Goal: Obtain resource: Obtain resource

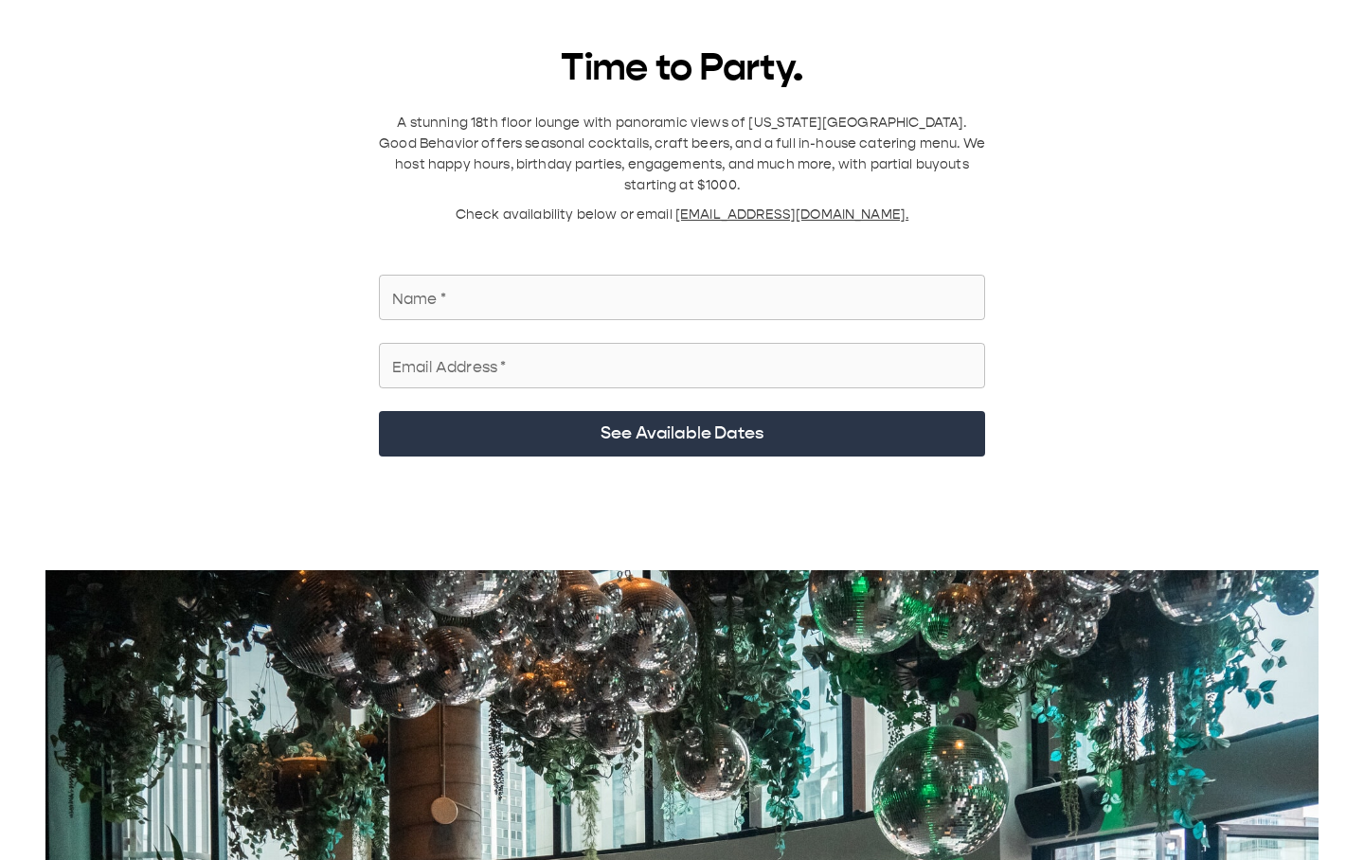
click at [603, 279] on input "Name   *" at bounding box center [682, 297] width 606 height 53
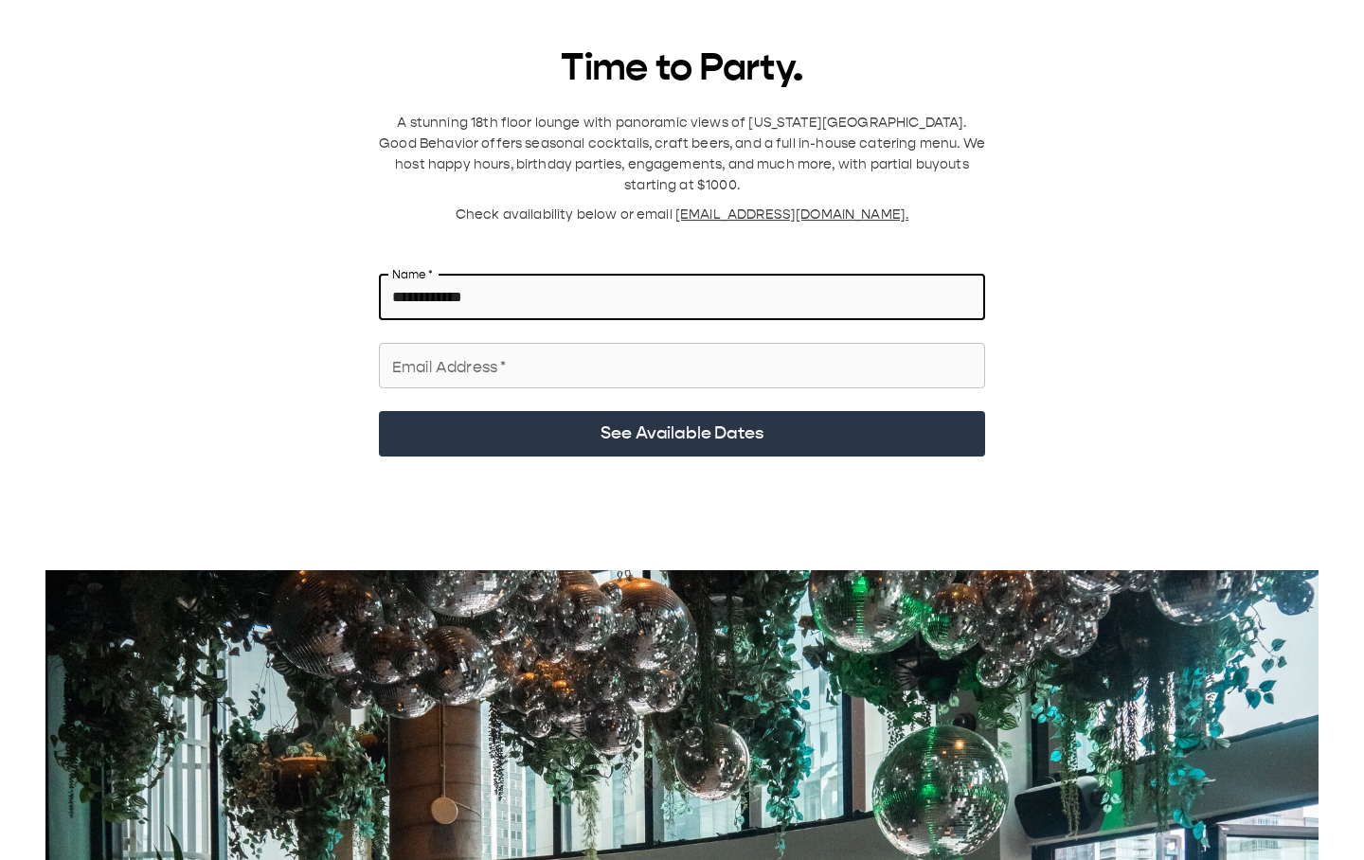
type input "**********"
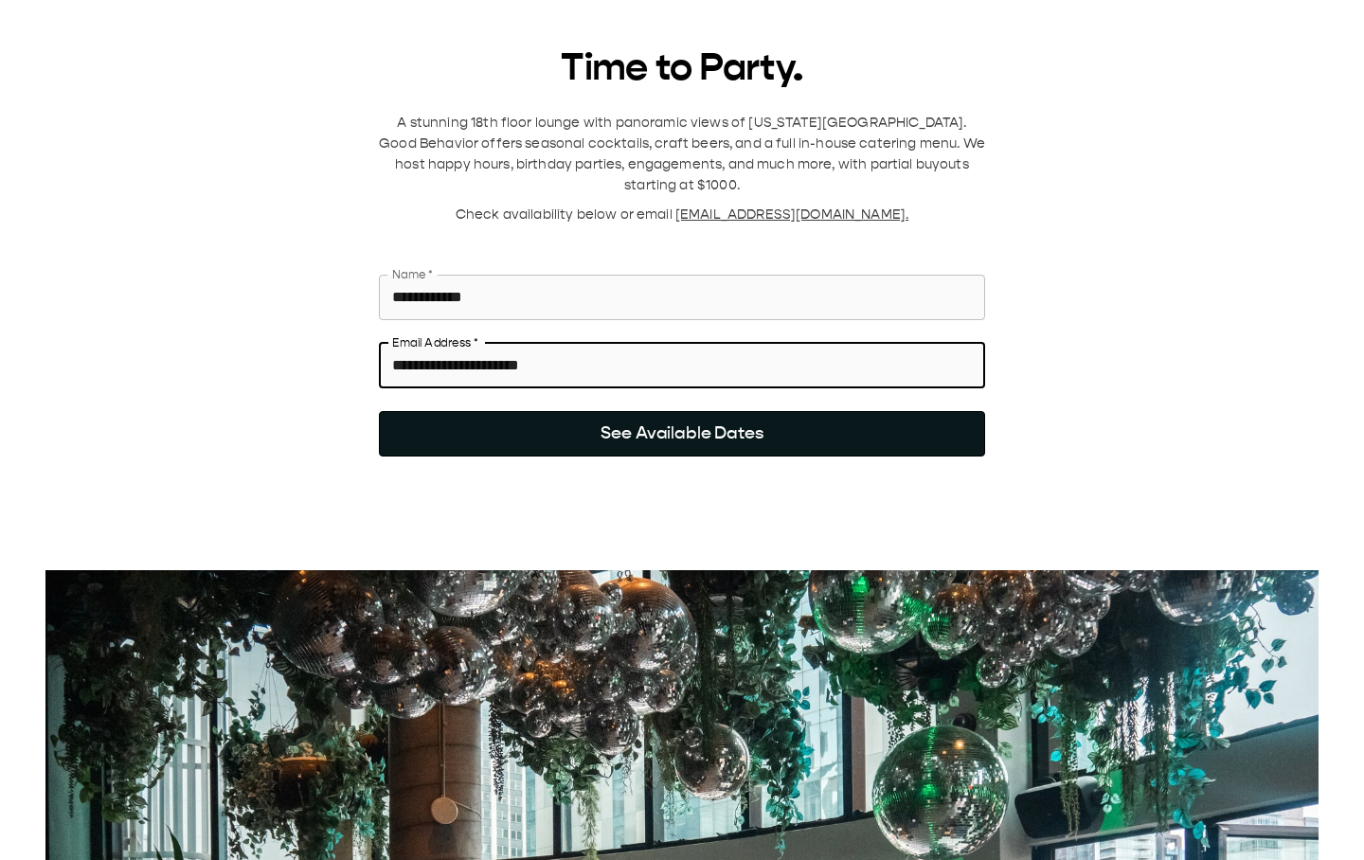
type input "**********"
click at [906, 416] on button "See Available Dates" at bounding box center [682, 433] width 606 height 45
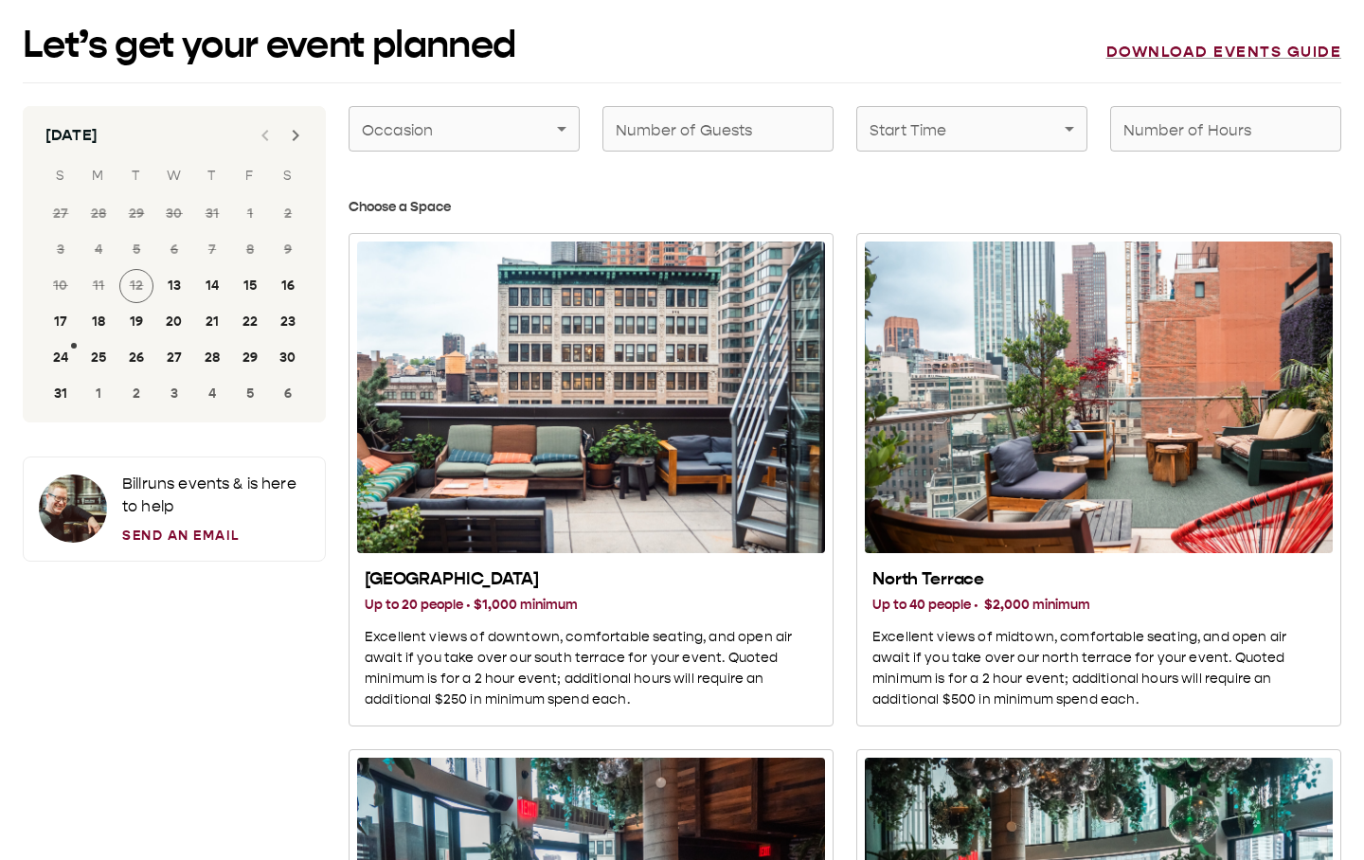
click at [293, 143] on icon "Next month" at bounding box center [295, 135] width 23 height 23
click at [288, 295] on button "20" at bounding box center [288, 286] width 34 height 34
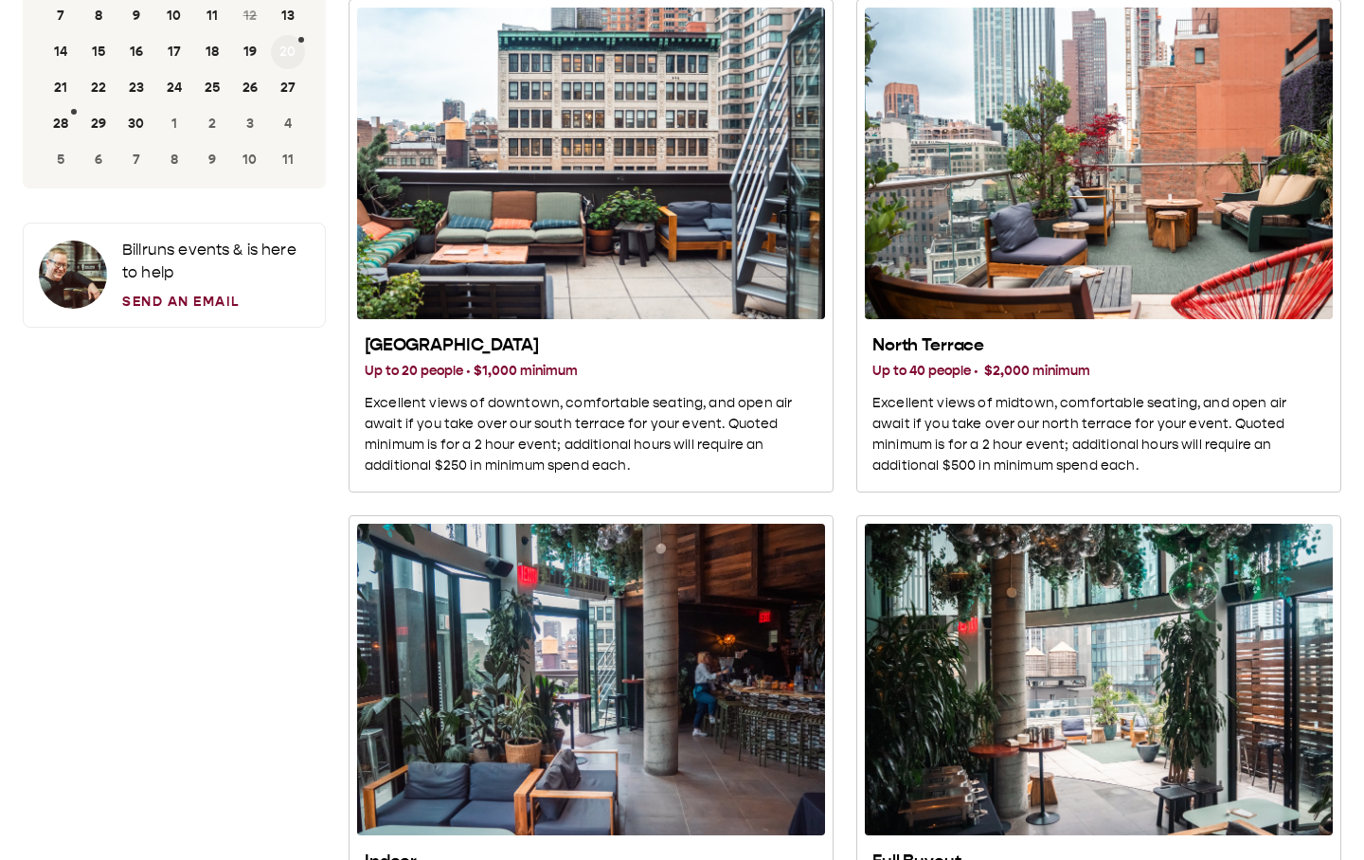
scroll to position [269, 0]
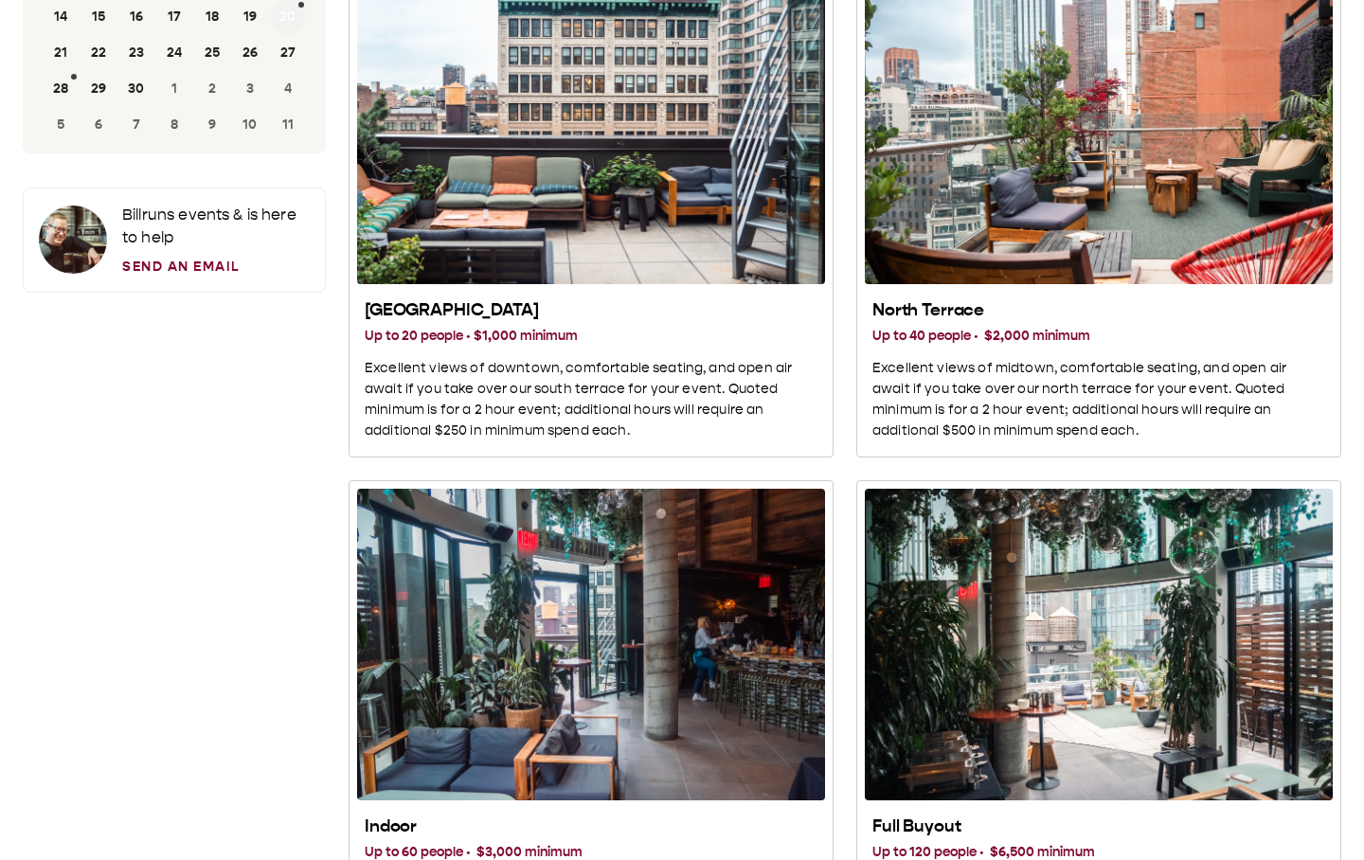
click at [283, 9] on button "20" at bounding box center [288, 17] width 34 height 34
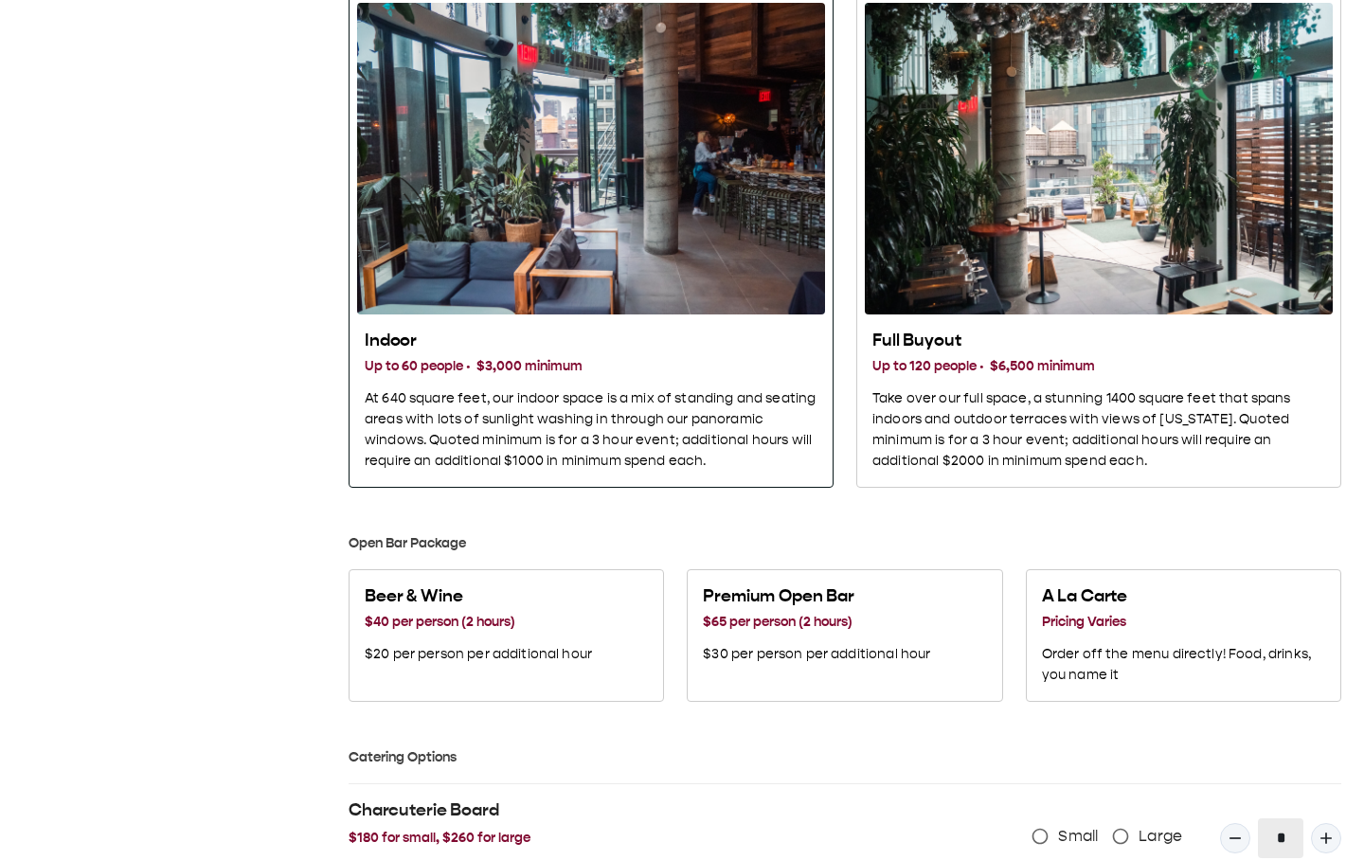
scroll to position [795, 0]
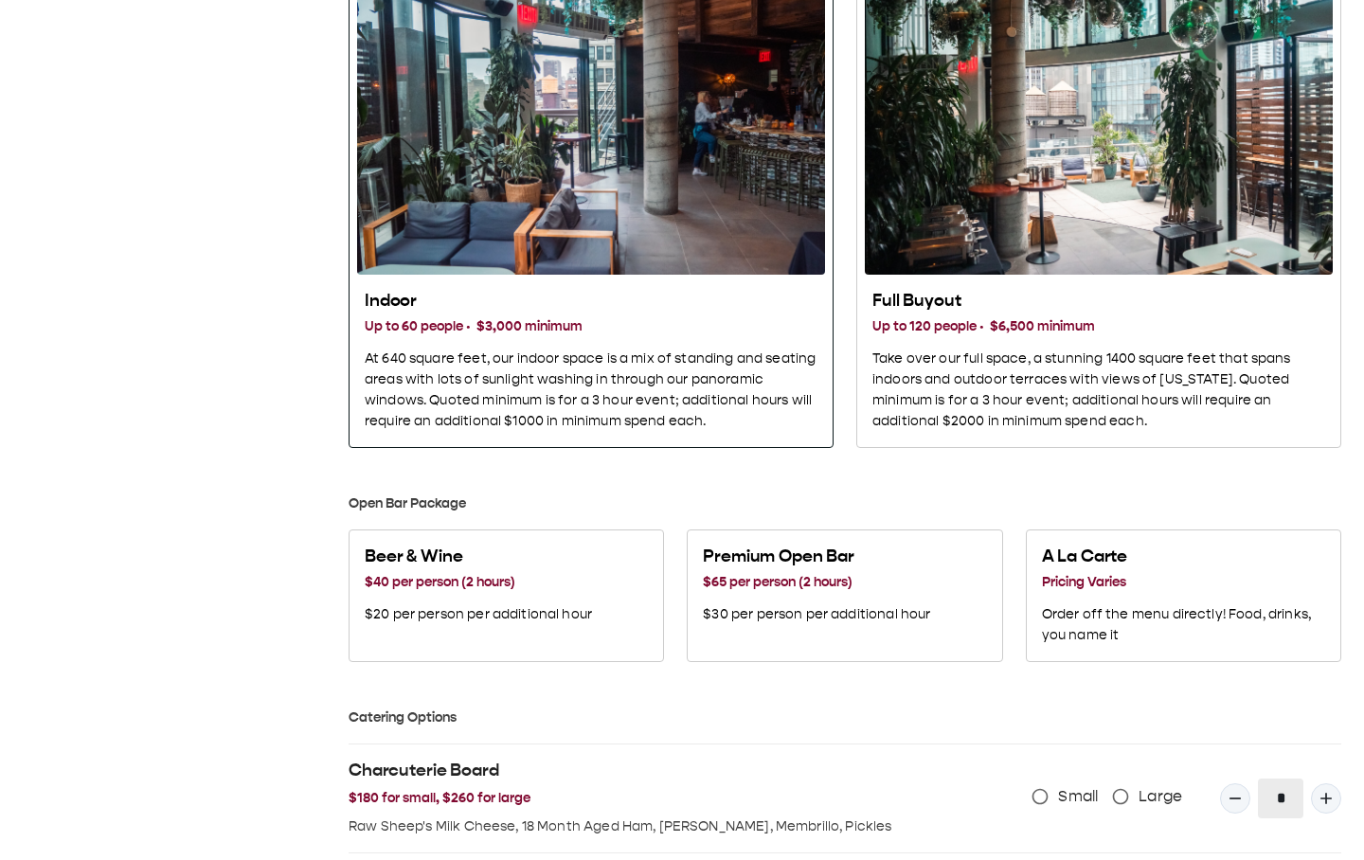
click at [505, 346] on div "Indoor Up to 60 people · $3,000 minimum At 640 square feet, our indoor space is…" at bounding box center [591, 361] width 453 height 142
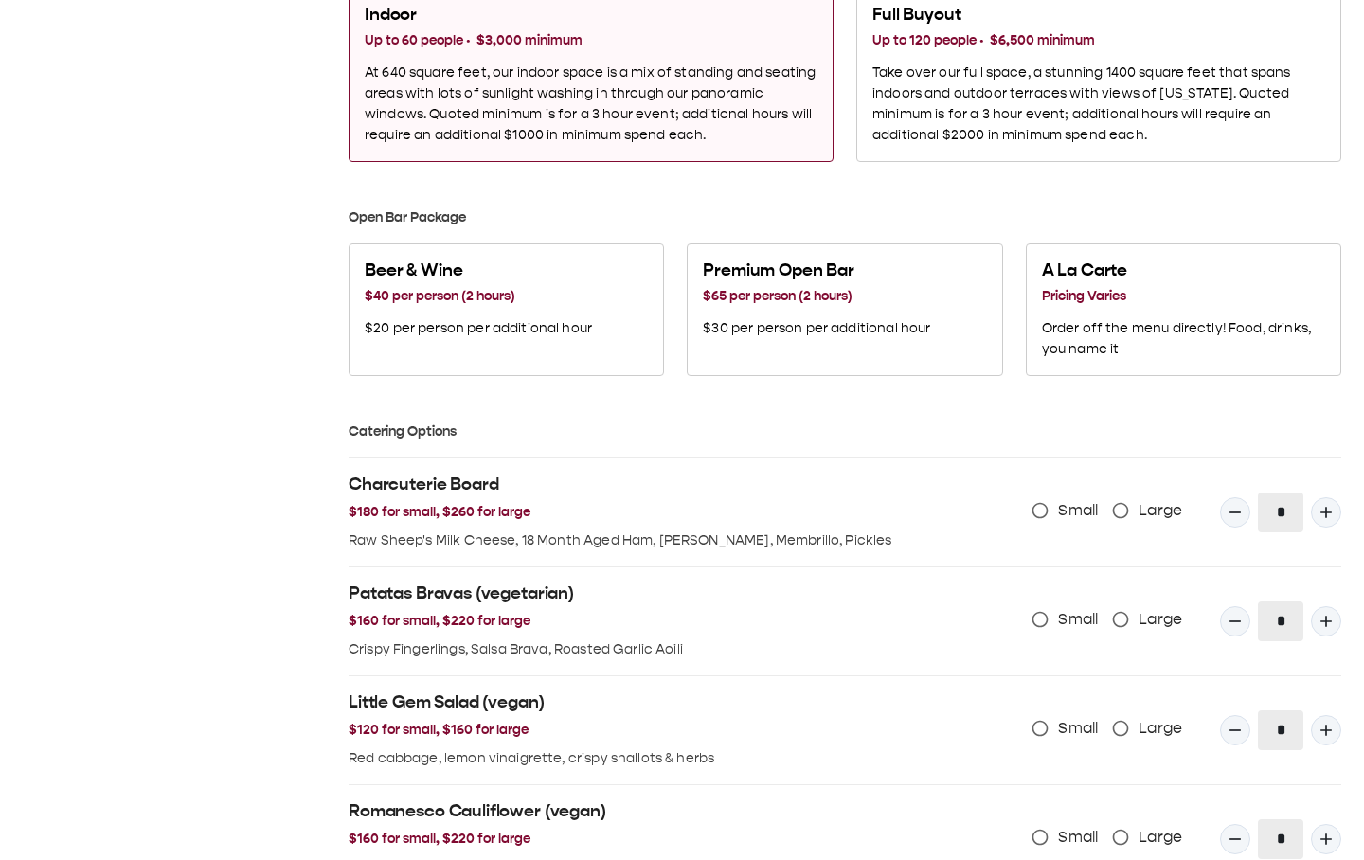
scroll to position [1117, 0]
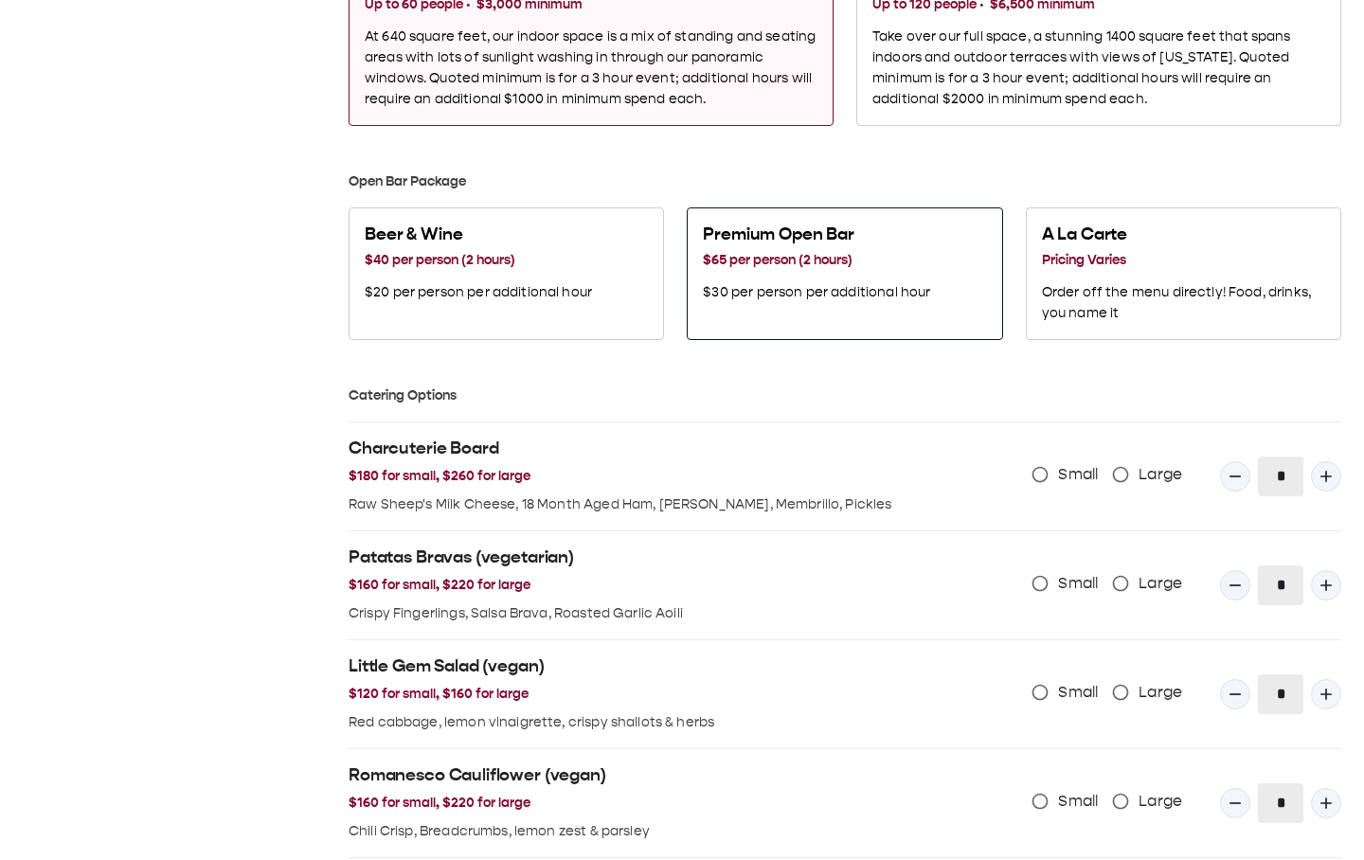
click at [833, 314] on button "Premium Open Bar $65 per person (2 hours) $30 per person per additional hour" at bounding box center [844, 273] width 315 height 133
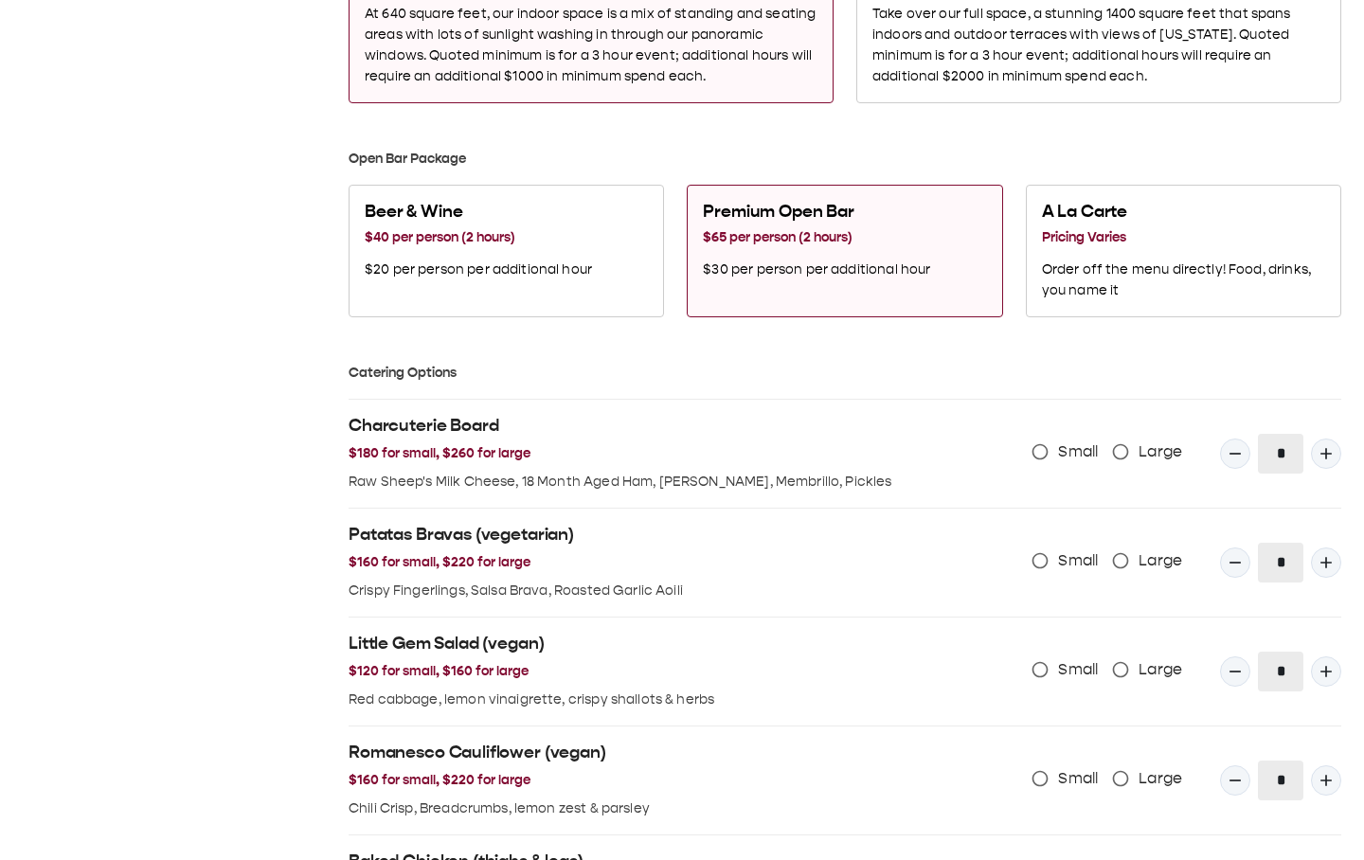
scroll to position [1094, 0]
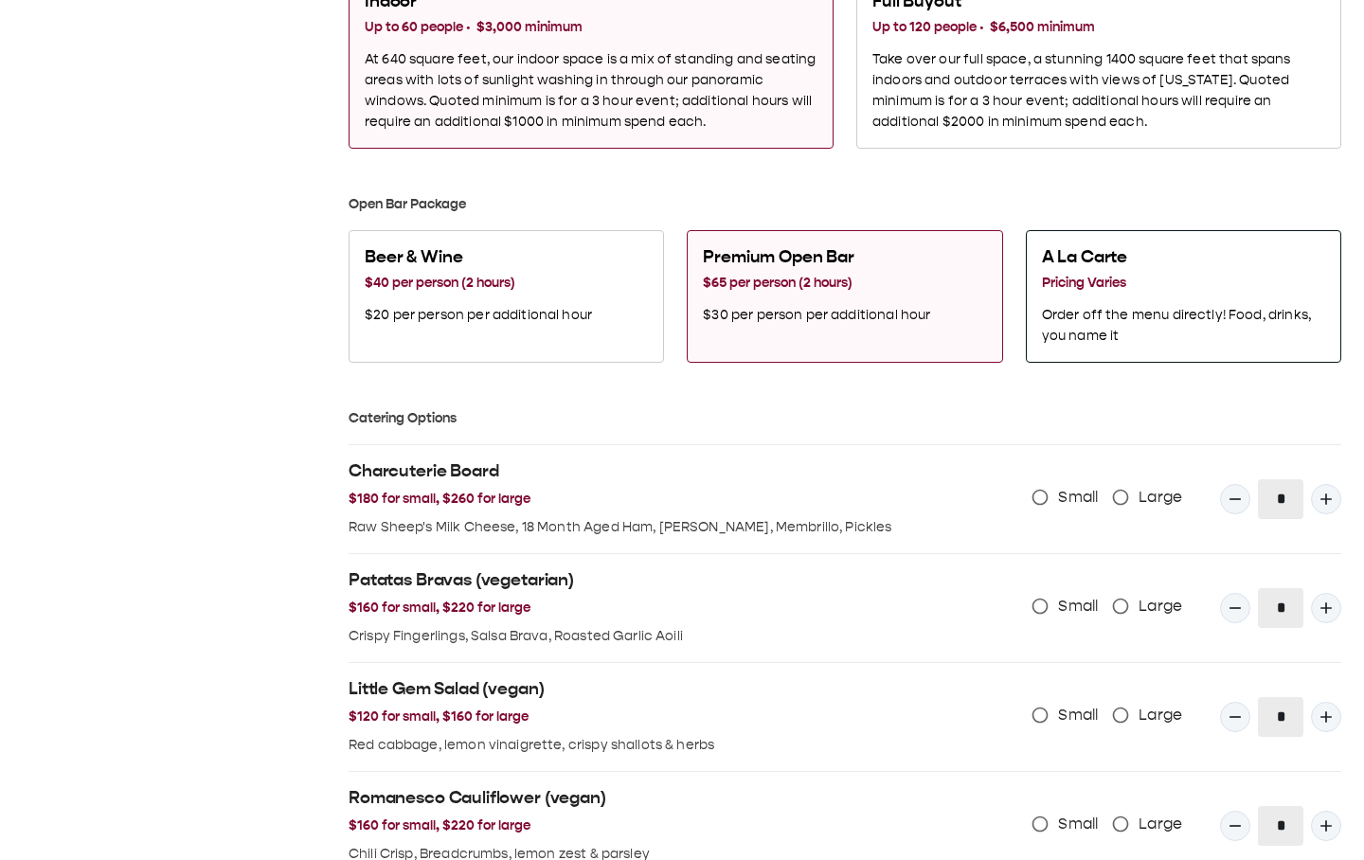
click at [1145, 304] on div "A La Carte Pricing Varies Order off the menu directly! Food, drinks, you name it" at bounding box center [1183, 296] width 283 height 100
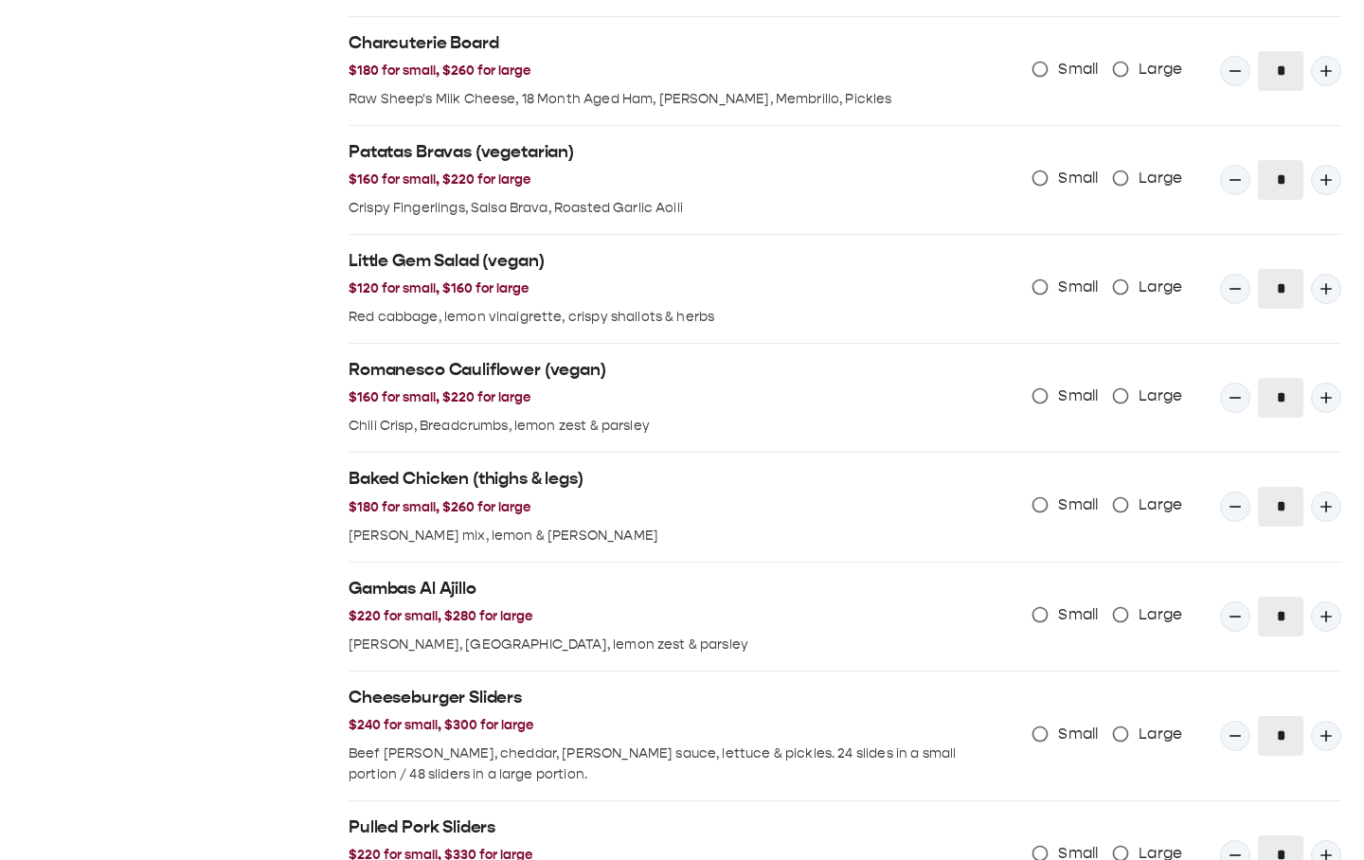
scroll to position [1863, 0]
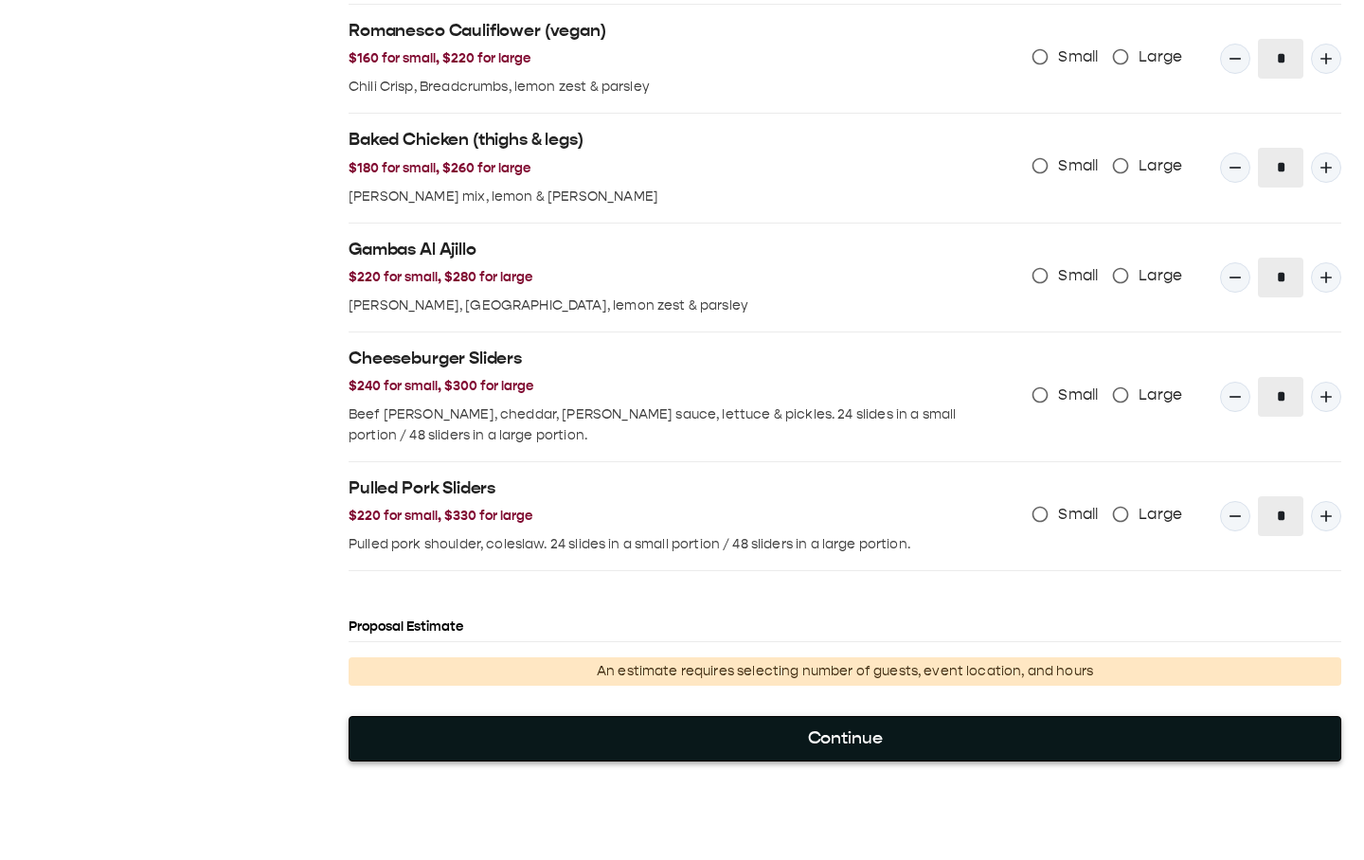
click at [898, 747] on button "Continue" at bounding box center [845, 738] width 993 height 45
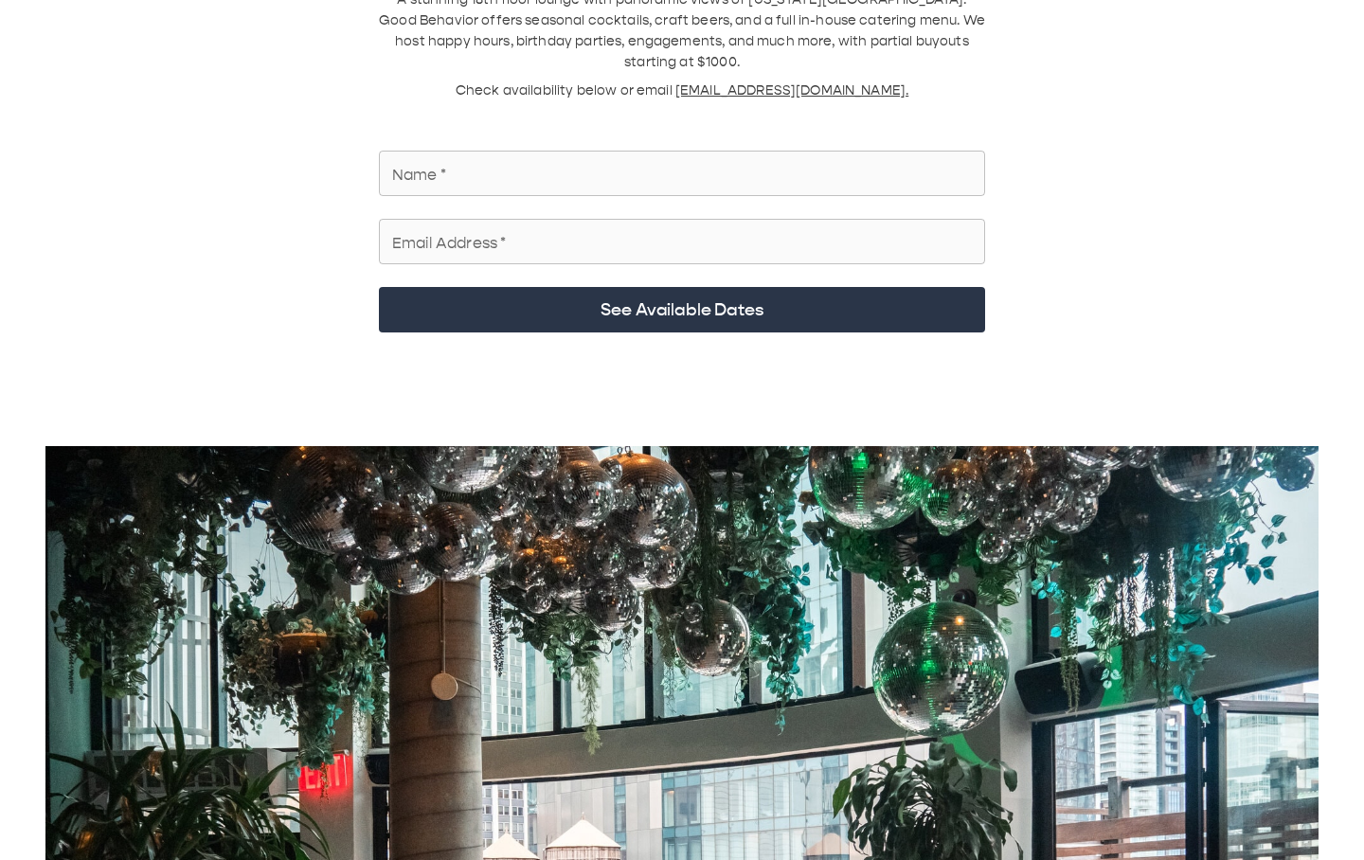
scroll to position [0, 0]
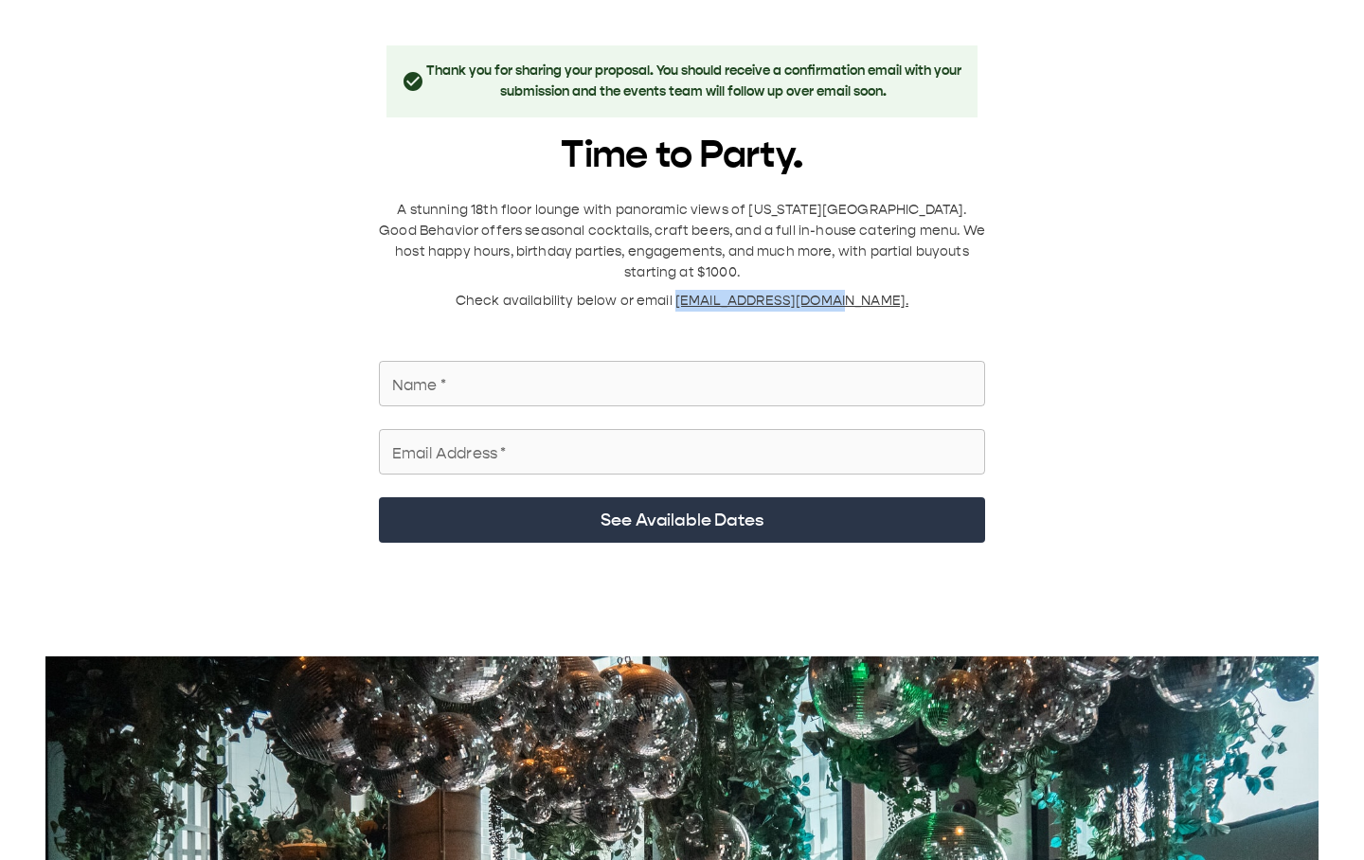
drag, startPoint x: 873, startPoint y: 279, endPoint x: 707, endPoint y: 274, distance: 165.8
click at [708, 293] on span "[EMAIL_ADDRESS][DOMAIN_NAME]." at bounding box center [791, 301] width 233 height 16
copy span "events@madehotels.com"
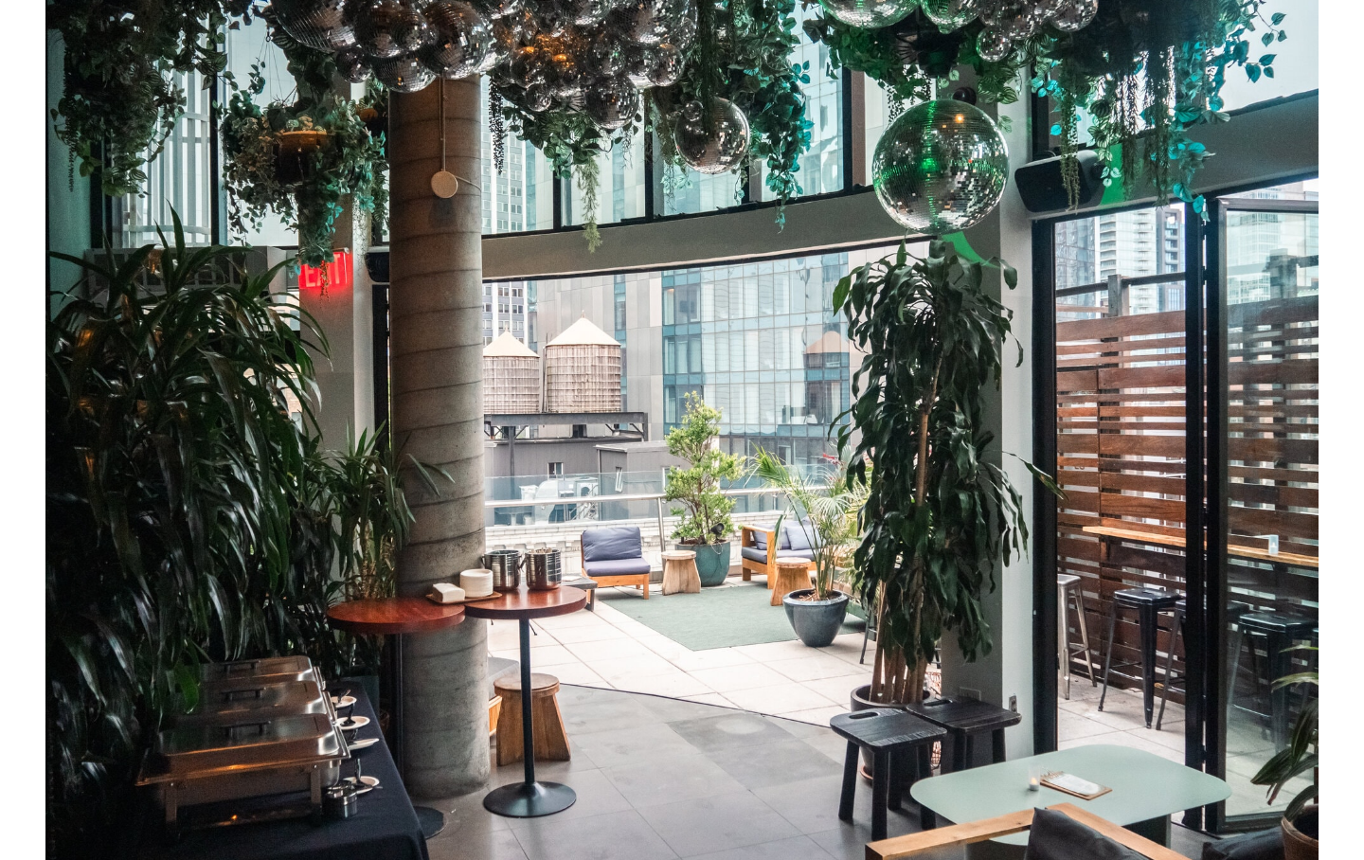
scroll to position [642, 0]
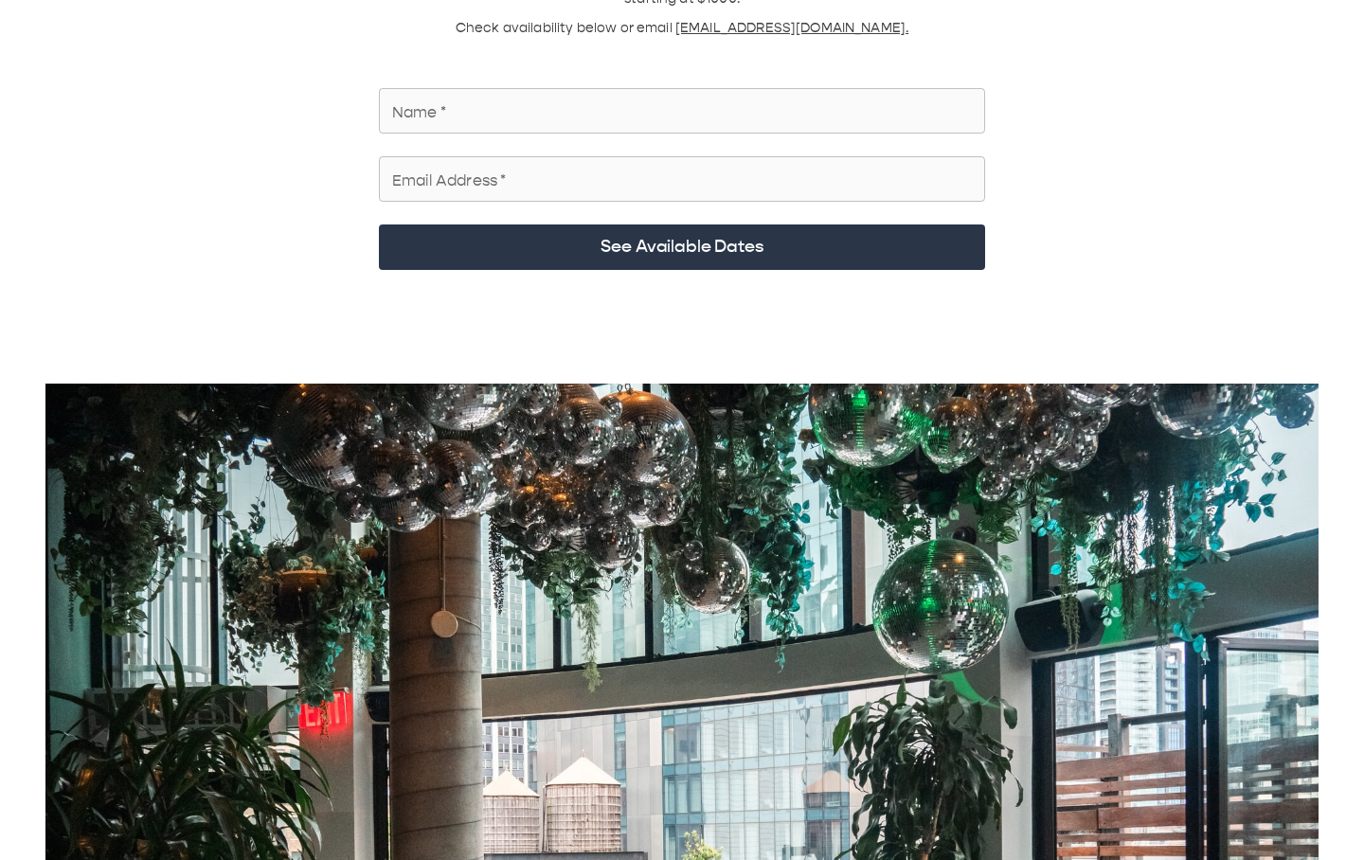
scroll to position [132, 0]
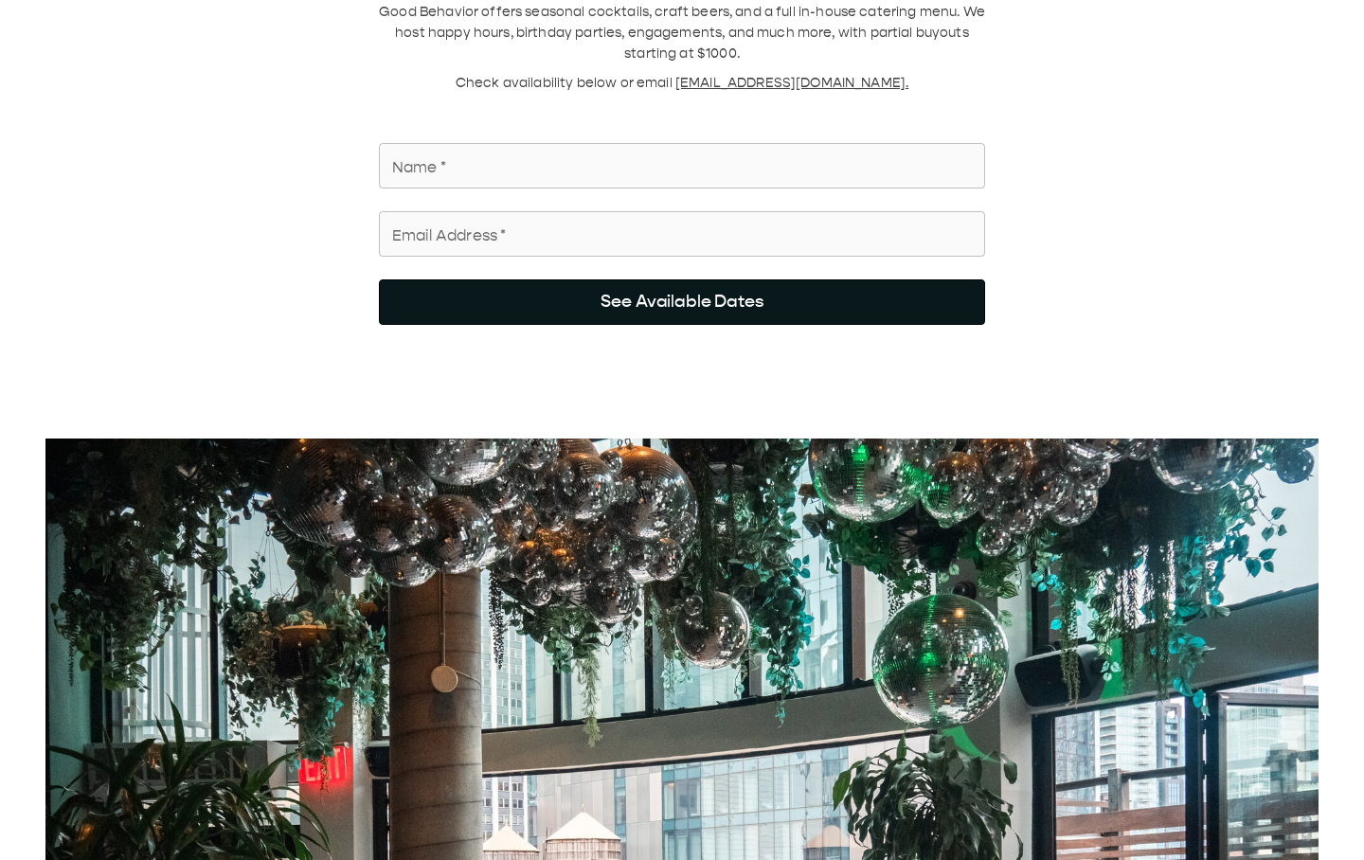
click at [692, 141] on button "See Available Dates" at bounding box center [682, 301] width 606 height 45
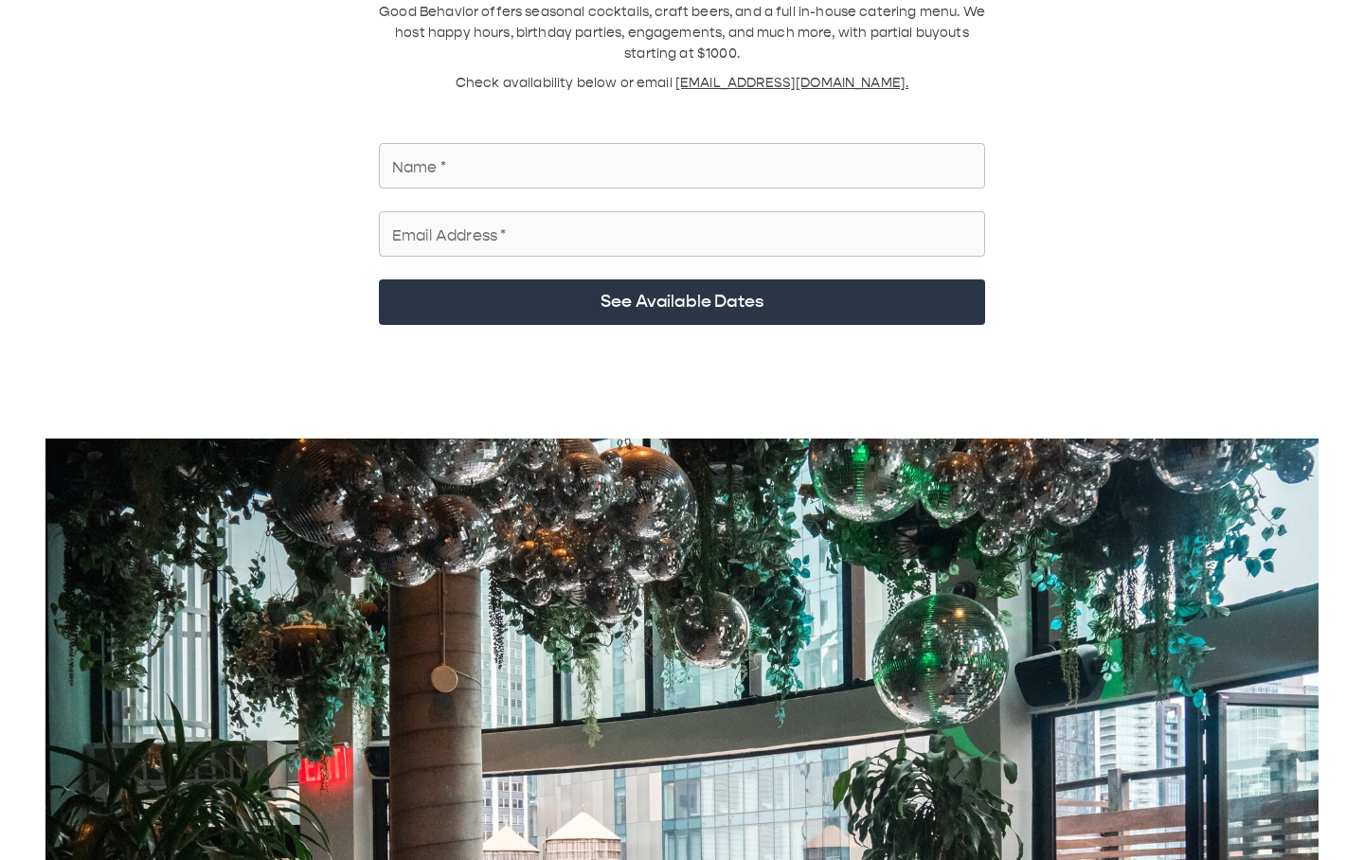
click at [616, 141] on input "Name   *" at bounding box center [682, 165] width 606 height 53
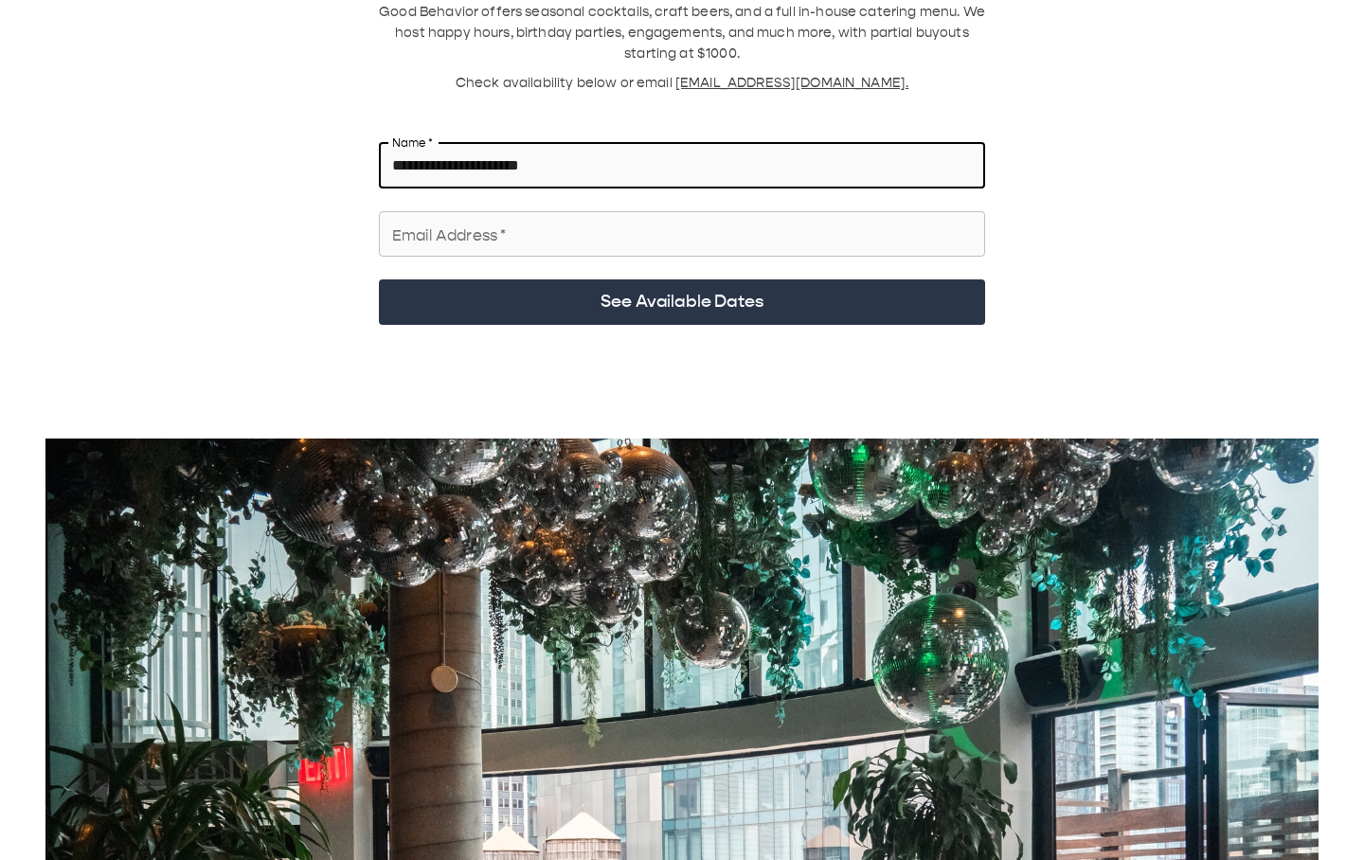
click at [586, 141] on input "**********" at bounding box center [682, 165] width 606 height 53
type input "**********"
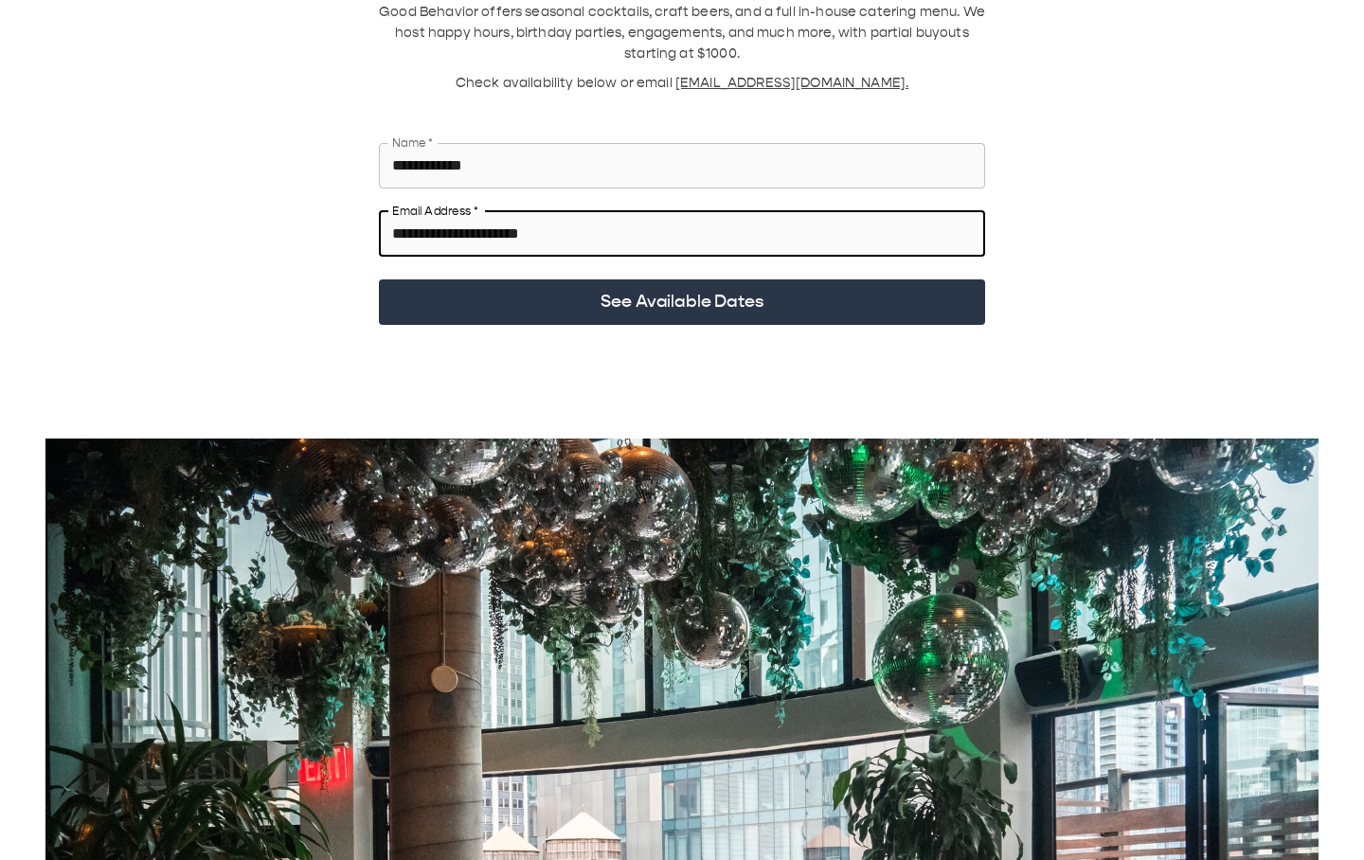
type input "**********"
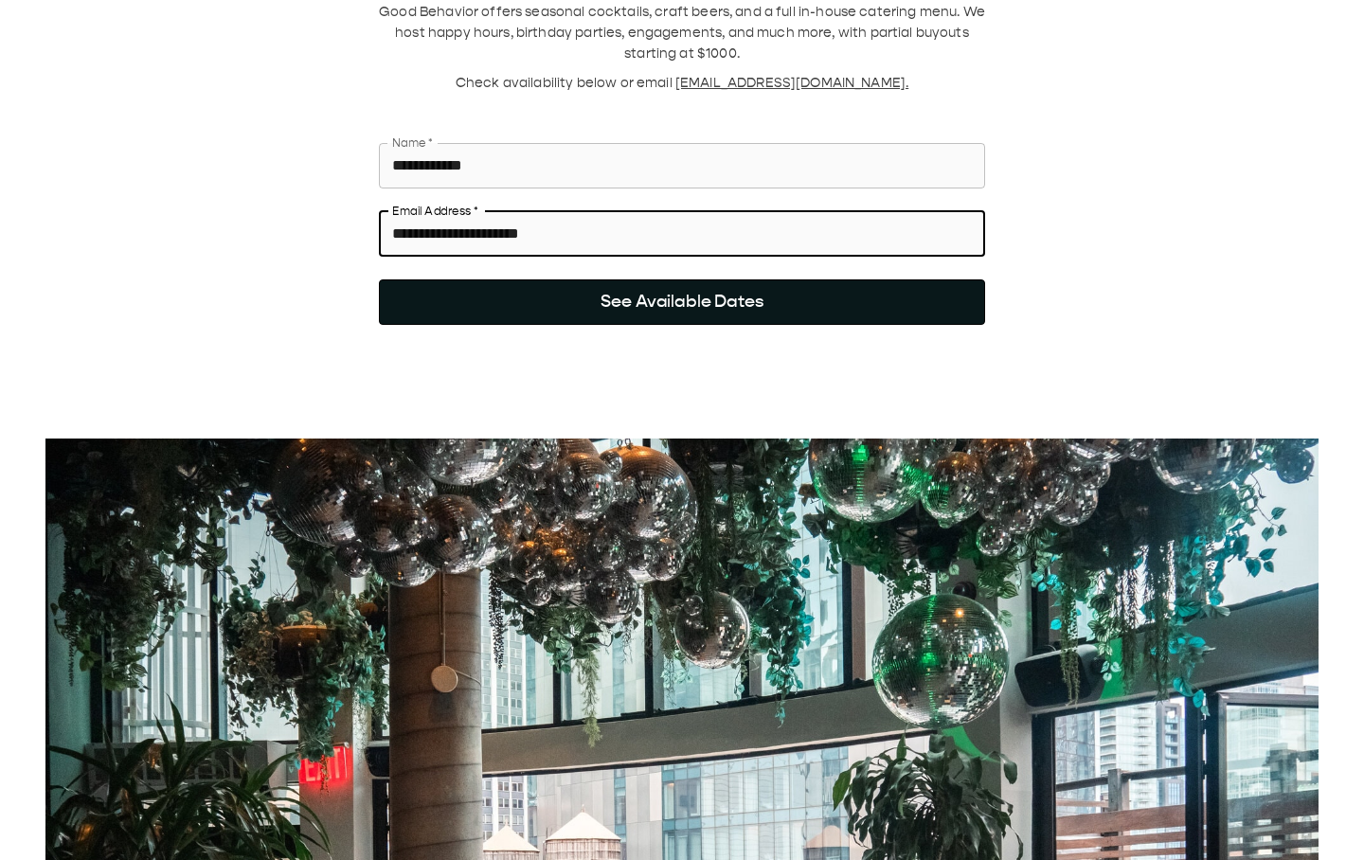
click at [749, 141] on button "See Available Dates" at bounding box center [682, 301] width 606 height 45
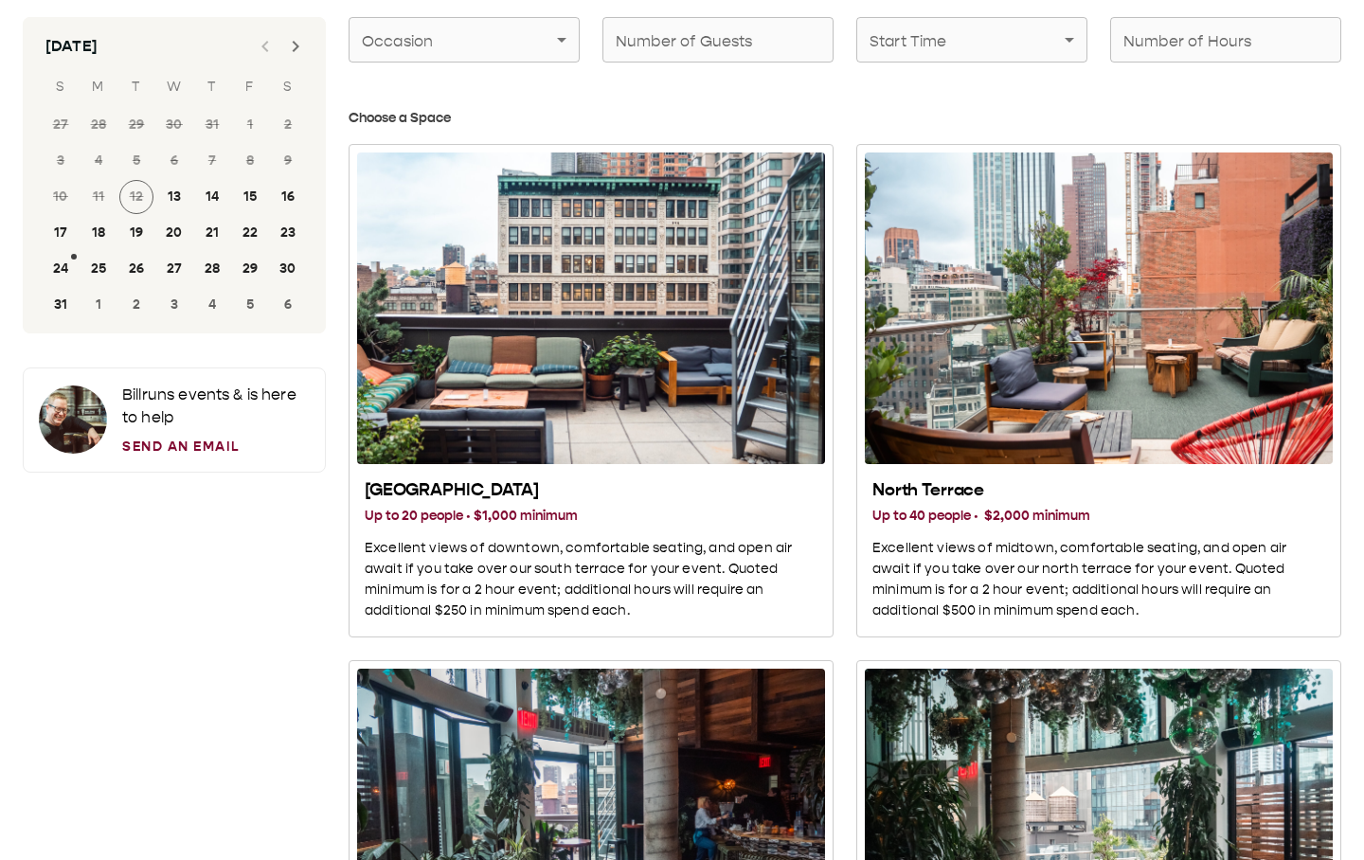
scroll to position [0, 0]
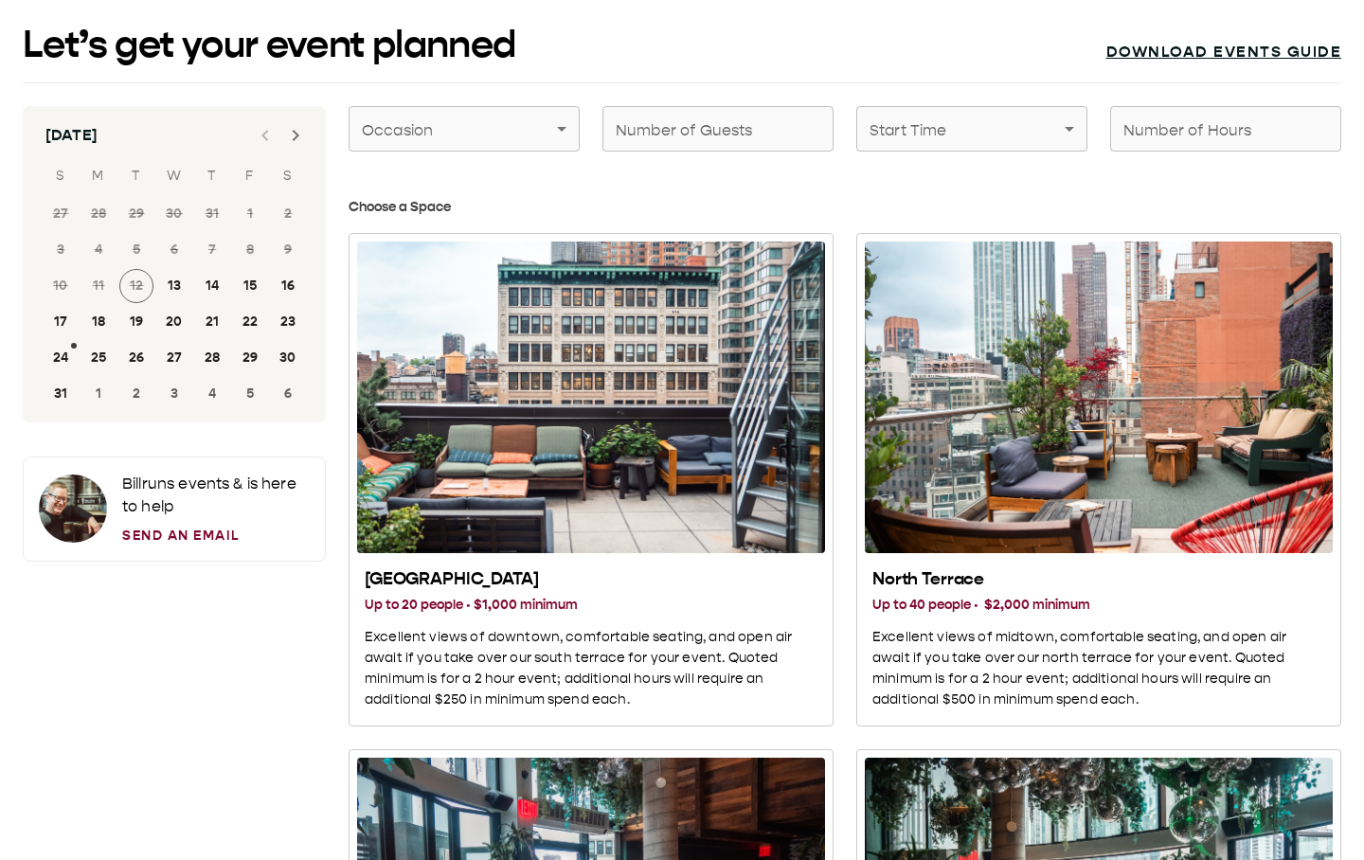
click at [1256, 51] on link "Download events guide" at bounding box center [1224, 52] width 236 height 19
